Goal: Task Accomplishment & Management: Manage account settings

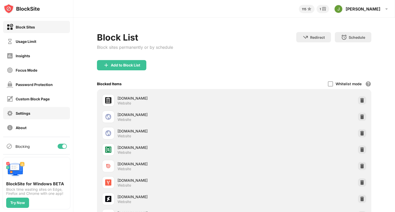
click at [25, 114] on div "Settings" at bounding box center [23, 113] width 15 height 4
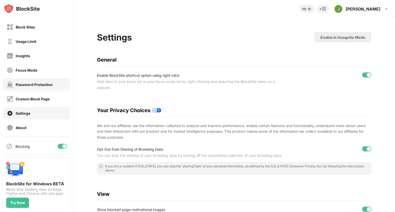
click at [32, 82] on div "Password Protection" at bounding box center [30, 84] width 46 height 6
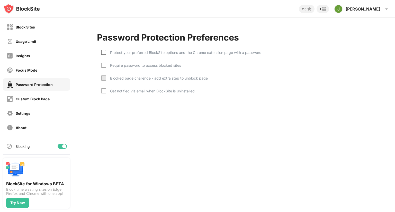
click at [105, 52] on div at bounding box center [103, 52] width 5 height 5
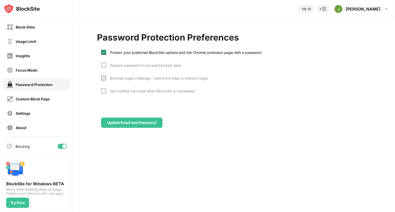
click at [104, 52] on img at bounding box center [103, 52] width 4 height 4
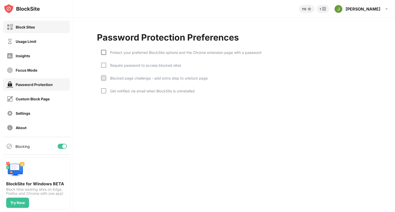
click at [25, 24] on div "Block Sites" at bounding box center [21, 27] width 28 height 6
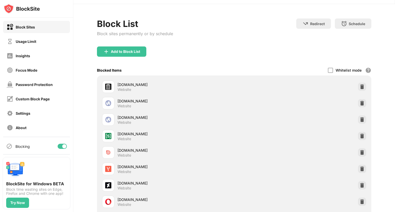
scroll to position [26, 0]
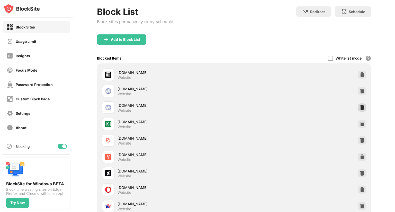
click at [359, 106] on img at bounding box center [361, 107] width 5 height 5
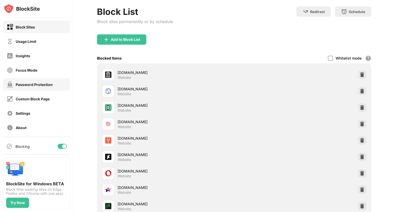
click at [33, 86] on div "Password Protection" at bounding box center [34, 84] width 37 height 4
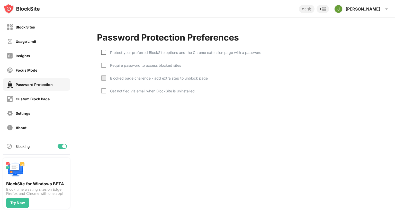
click at [105, 52] on div at bounding box center [103, 52] width 5 height 5
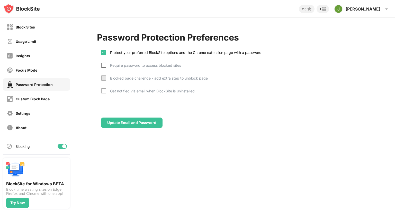
click at [104, 65] on div at bounding box center [103, 65] width 5 height 5
click at [104, 77] on div at bounding box center [103, 78] width 5 height 5
click at [103, 89] on div at bounding box center [103, 90] width 5 height 5
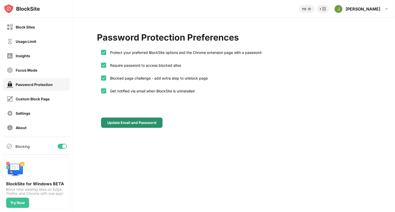
click at [140, 121] on div "Update Email and Password" at bounding box center [131, 123] width 49 height 4
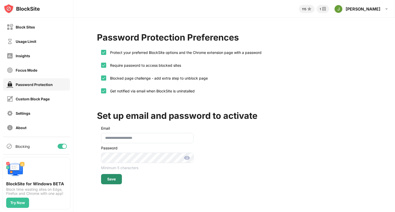
click at [106, 180] on div "Save" at bounding box center [111, 179] width 21 height 10
